Goal: Navigation & Orientation: Find specific page/section

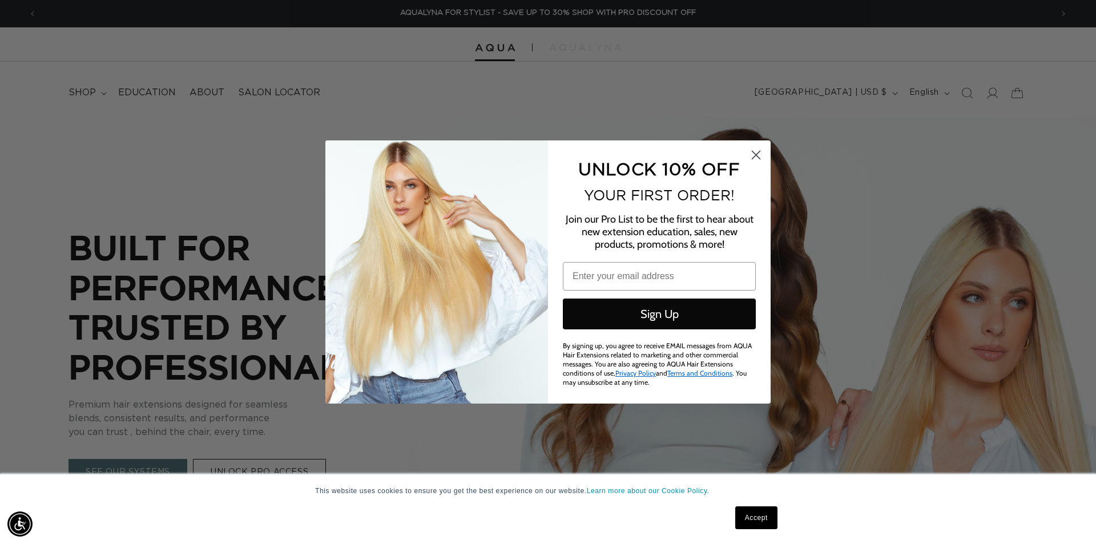
click at [760, 158] on circle "Close dialog" at bounding box center [755, 155] width 19 height 19
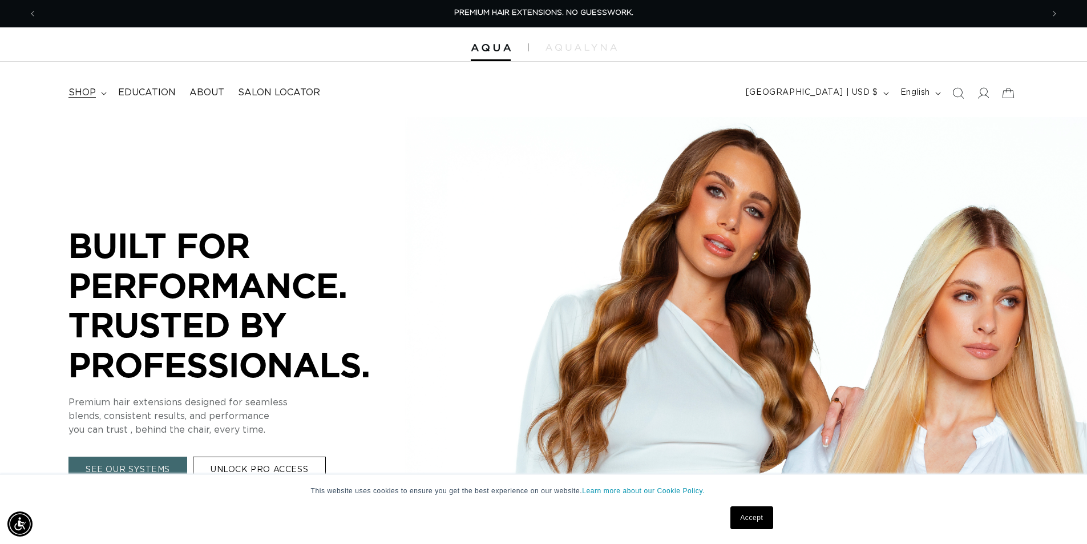
click at [102, 96] on summary "shop" at bounding box center [87, 93] width 50 height 26
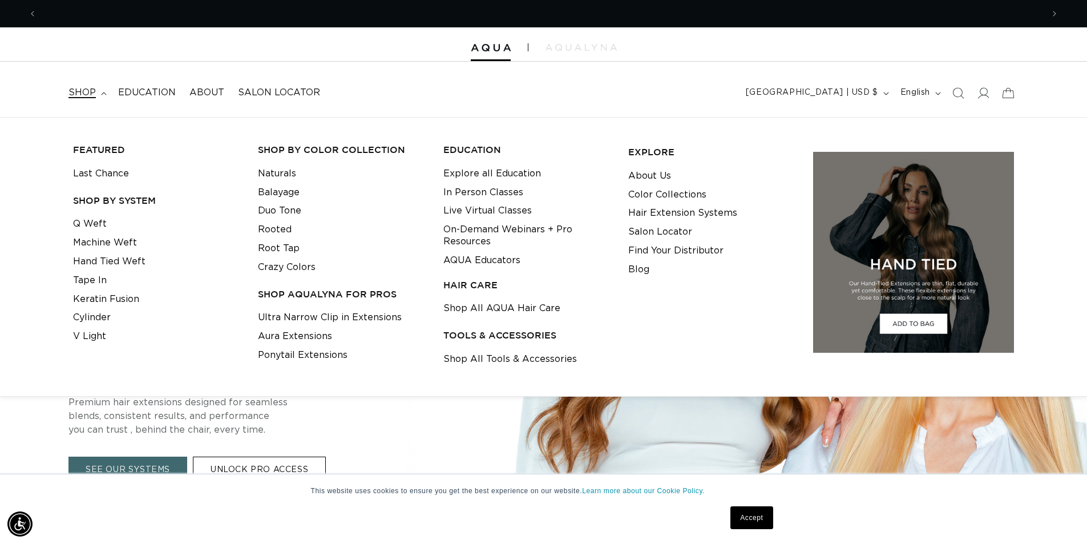
scroll to position [0, 1006]
click at [92, 333] on link "V Light" at bounding box center [89, 336] width 33 height 19
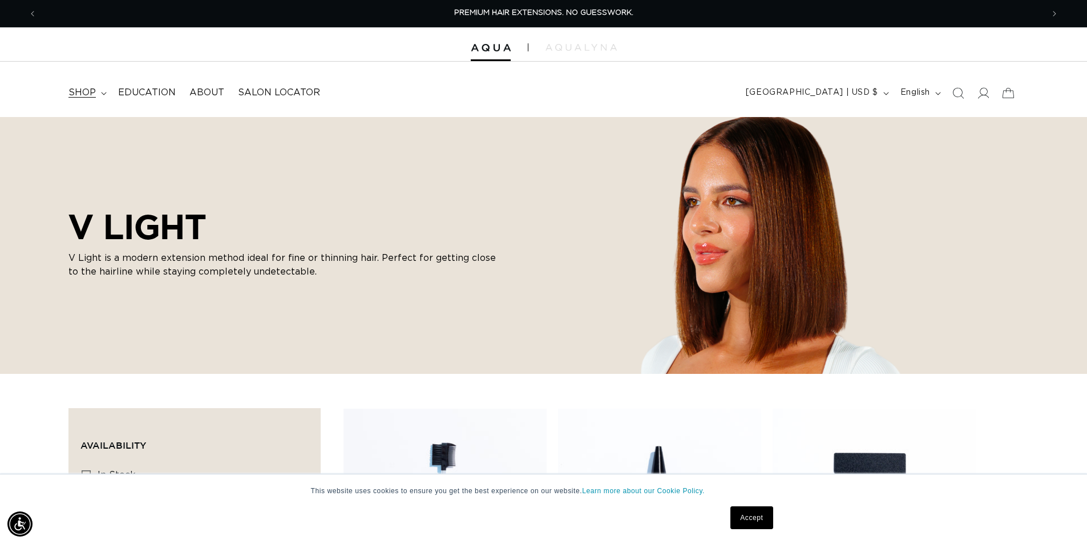
click at [105, 88] on summary "shop" at bounding box center [87, 93] width 50 height 26
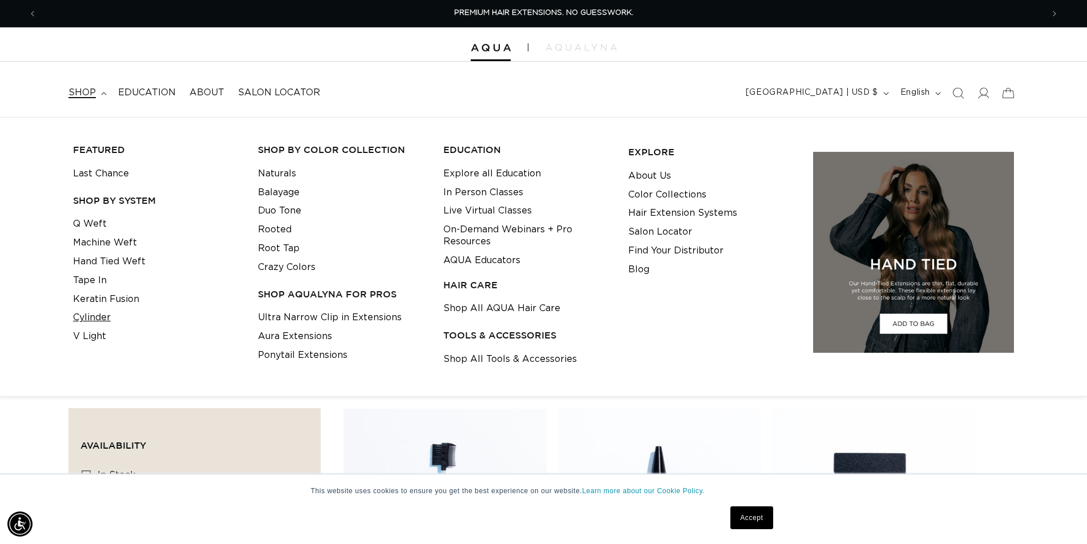
click at [99, 312] on link "Cylinder" at bounding box center [92, 317] width 38 height 19
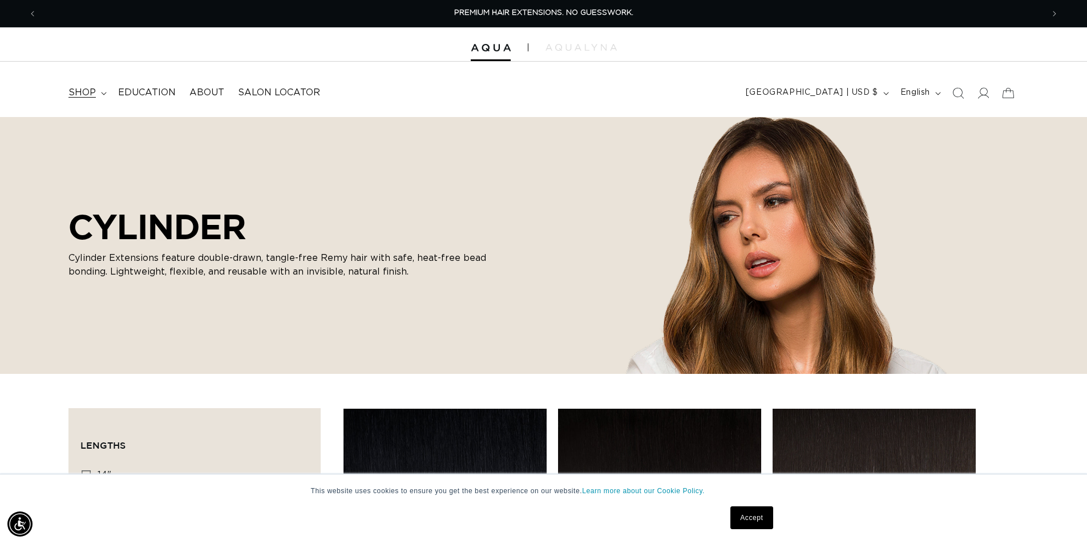
click at [92, 91] on span "shop" at bounding box center [81, 93] width 27 height 12
click at [276, 91] on span "Salon Locator" at bounding box center [279, 93] width 82 height 12
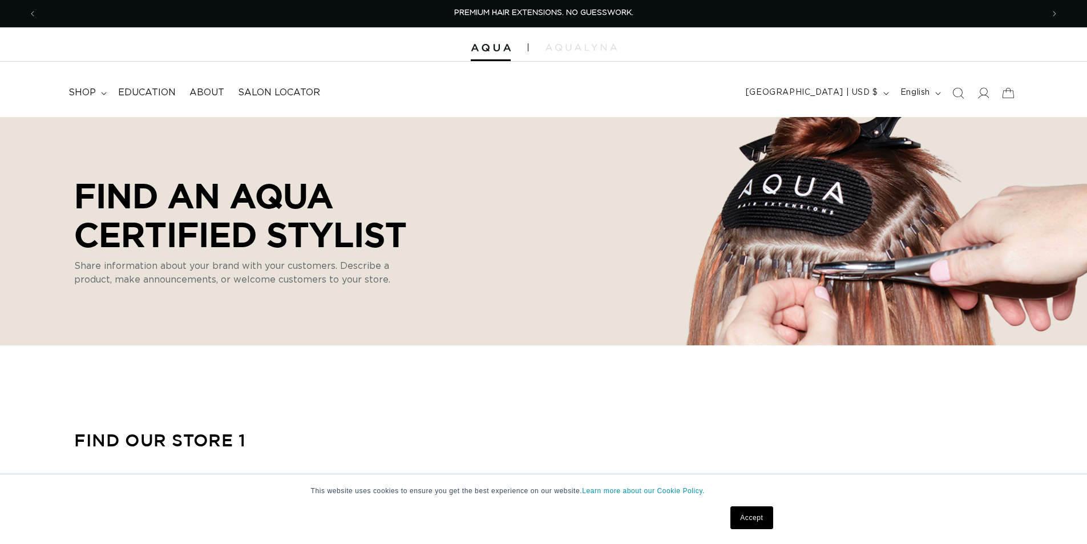
select select "m"
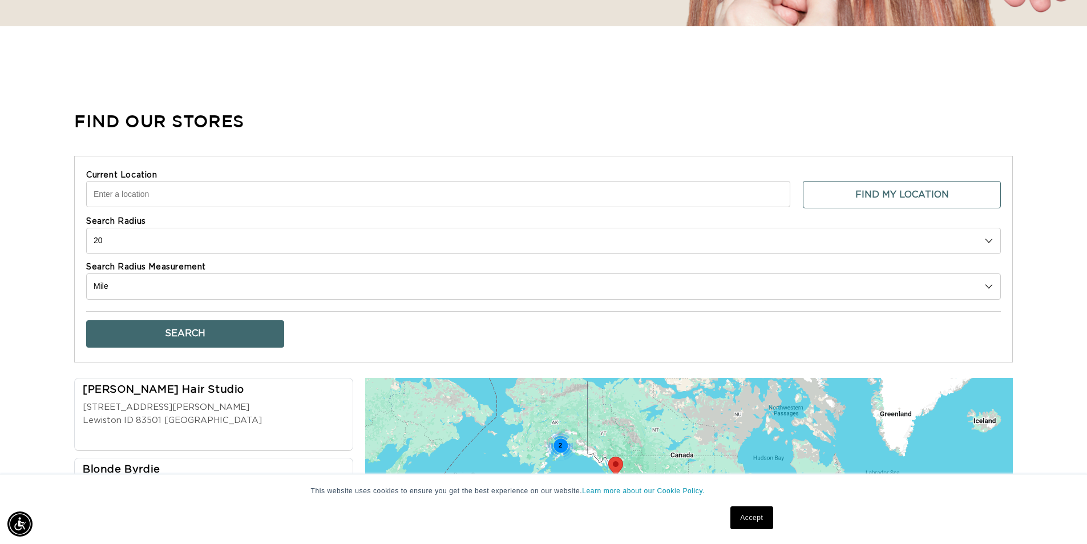
click at [418, 198] on input "Current Location" at bounding box center [438, 194] width 704 height 26
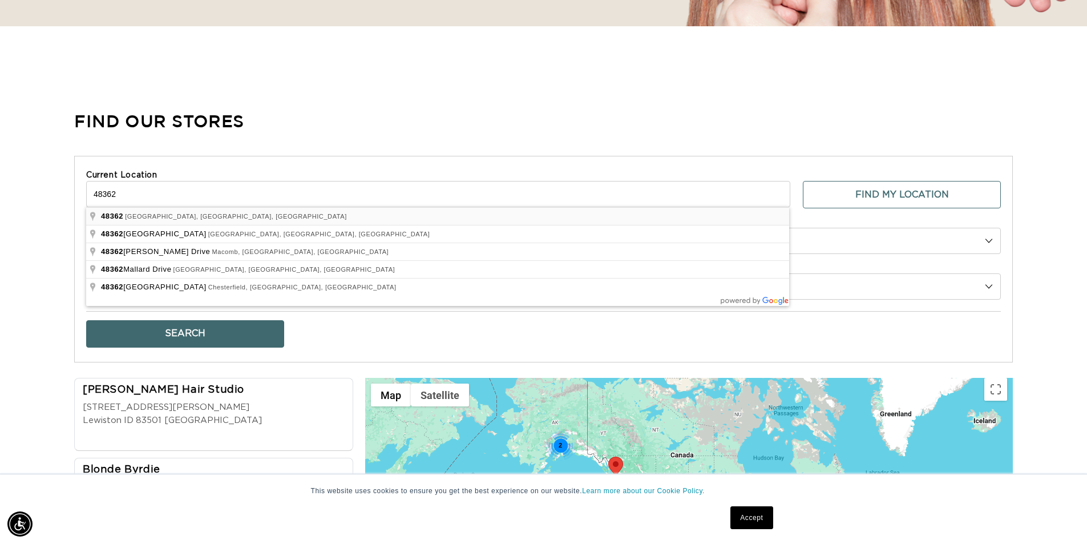
type input "[GEOGRAPHIC_DATA], [GEOGRAPHIC_DATA]"
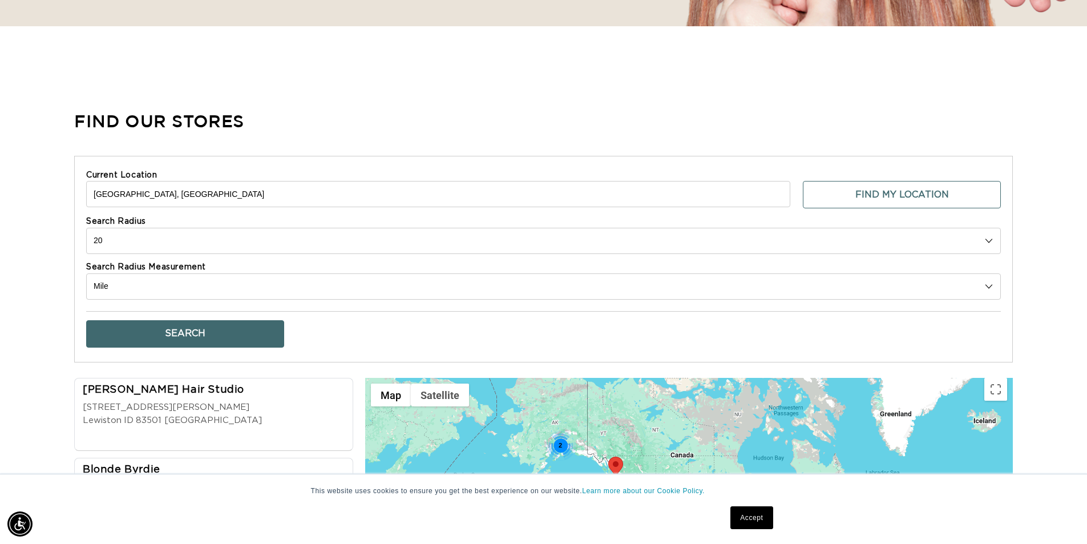
scroll to position [0, 2012]
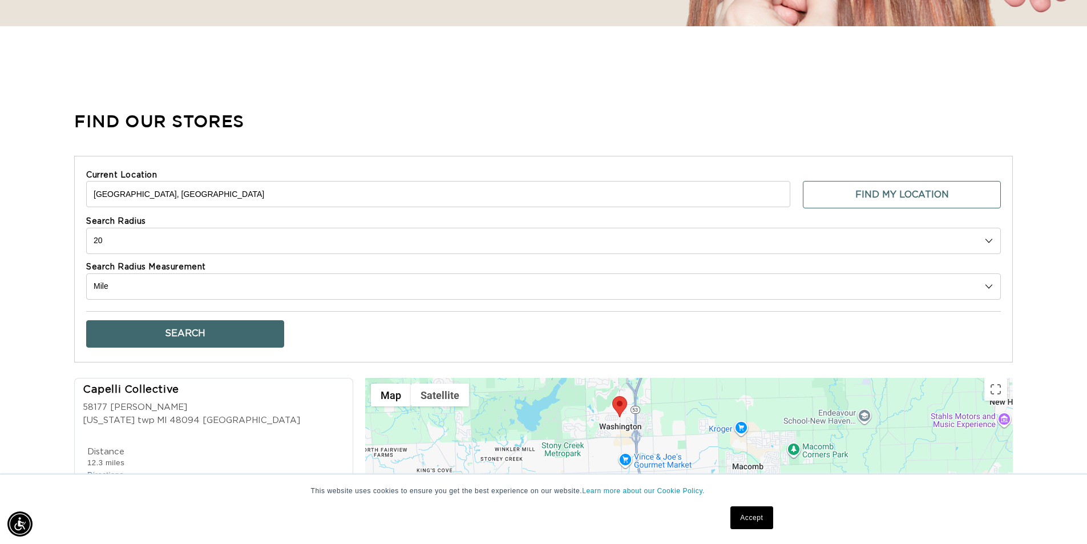
click at [214, 340] on button "Search" at bounding box center [185, 333] width 198 height 27
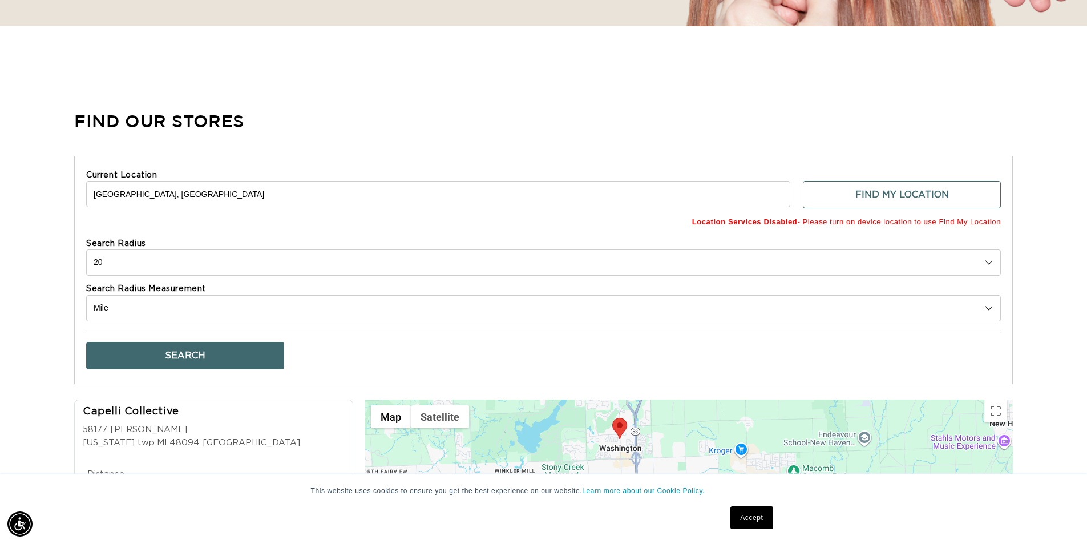
scroll to position [0, 1006]
